Goal: Information Seeking & Learning: Learn about a topic

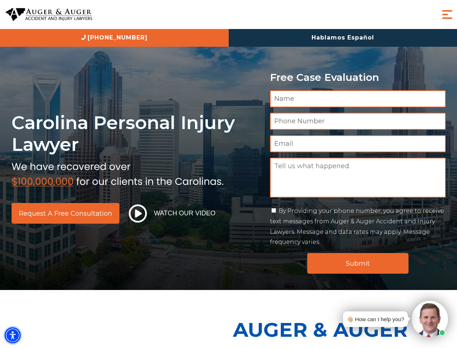
click at [13, 335] on img "Accessibility Menu" at bounding box center [13, 335] width 16 height 16
